Goal: Find specific page/section: Find specific page/section

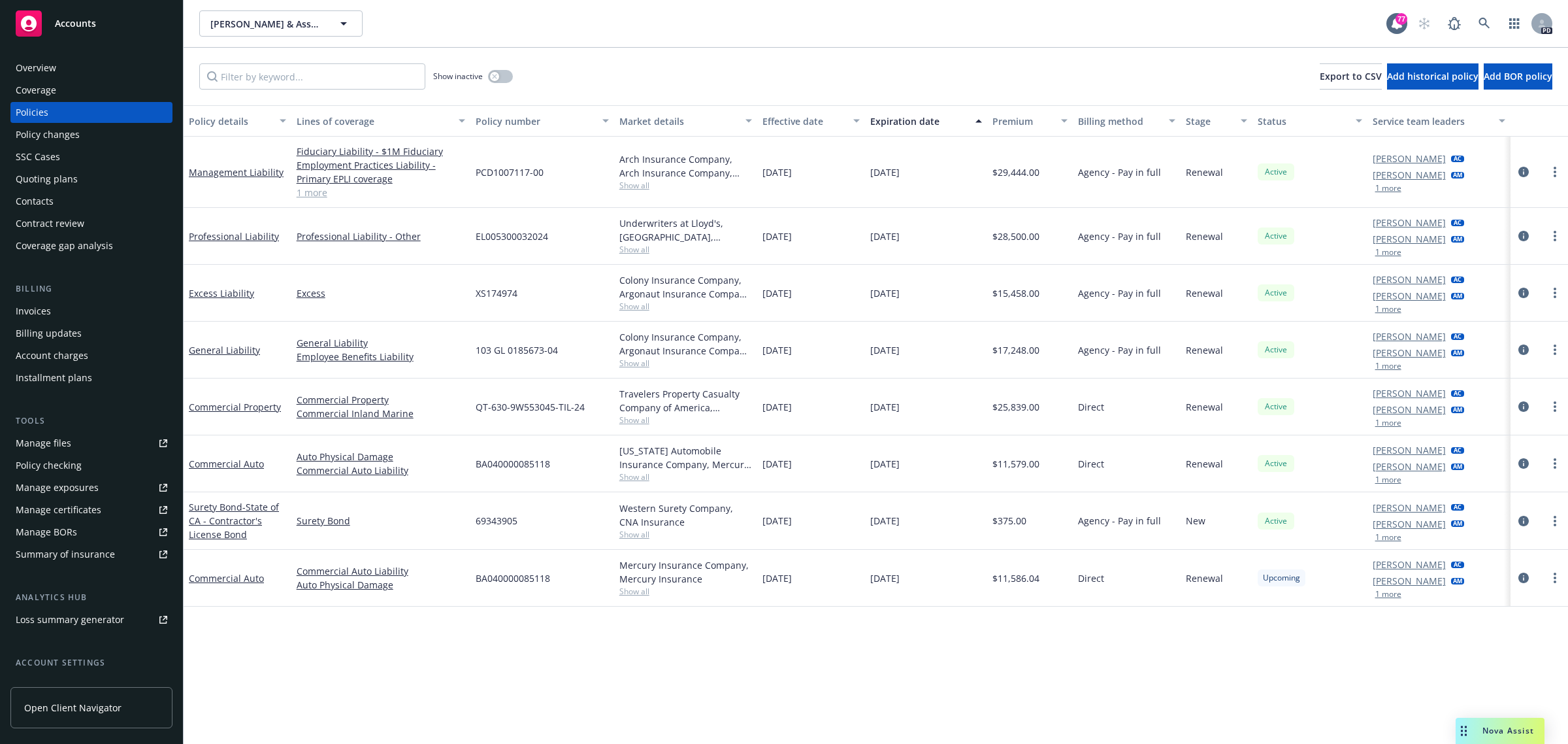
click at [80, 27] on span "Accounts" at bounding box center [75, 23] width 41 height 10
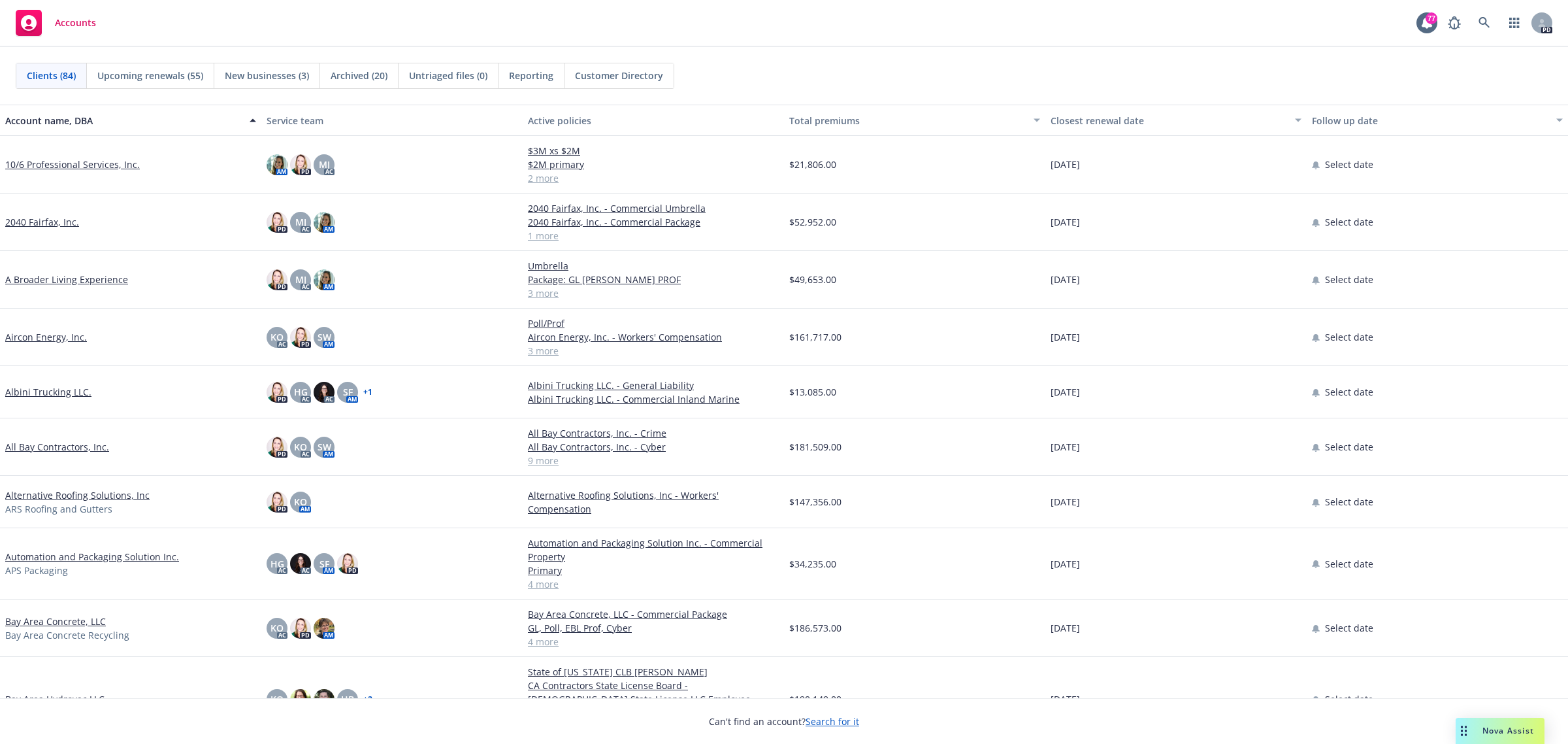
click at [73, 490] on link "Alternative Roofing Solutions, Inc" at bounding box center [78, 495] width 144 height 13
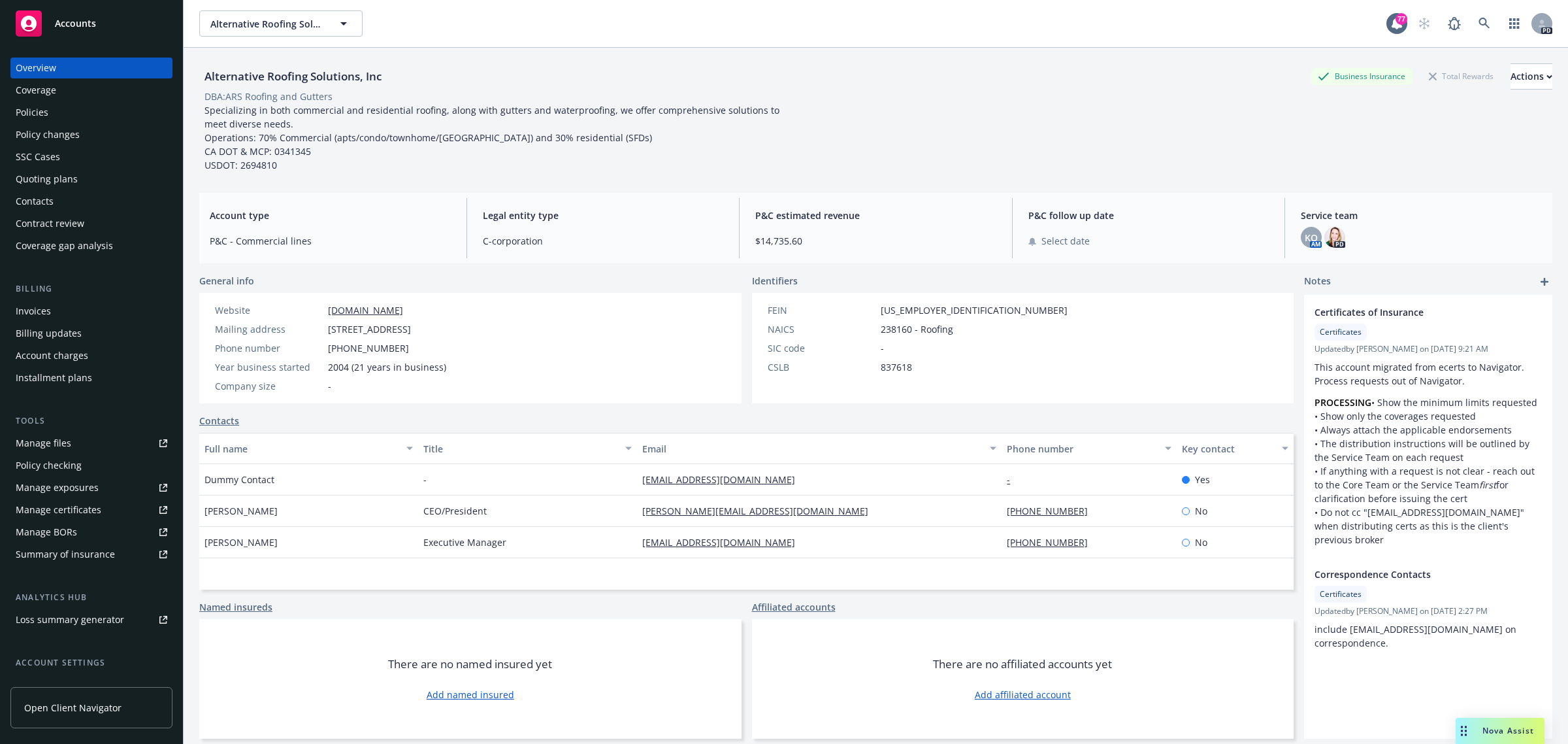
click at [33, 119] on div "Policies" at bounding box center [32, 112] width 32 height 21
